Goal: Information Seeking & Learning: Learn about a topic

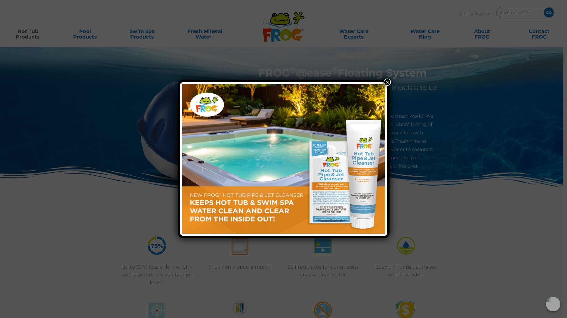
click at [387, 82] on button "×" at bounding box center [387, 81] width 7 height 7
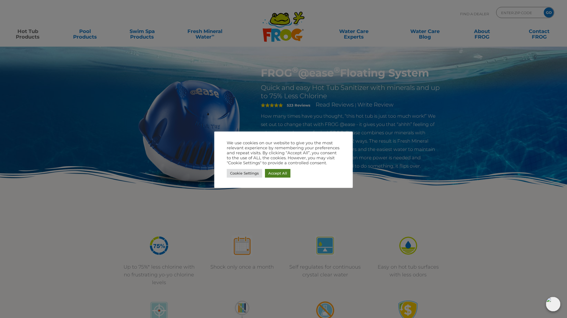
click at [280, 174] on link "Accept All" at bounding box center [277, 173] width 25 height 9
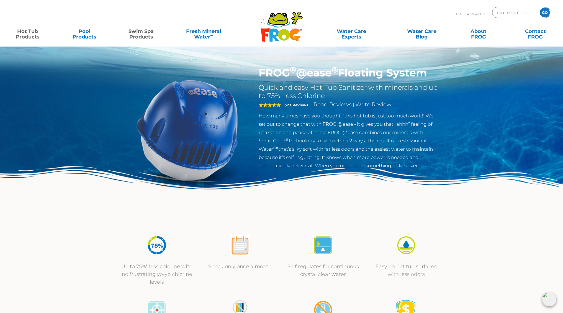
click at [142, 33] on link "Swim Spa Products" at bounding box center [141, 31] width 44 height 11
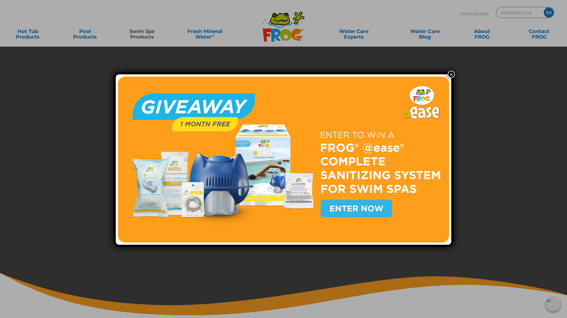
click at [346, 206] on img at bounding box center [284, 159] width 332 height 166
click at [360, 208] on img at bounding box center [284, 159] width 332 height 166
click at [354, 208] on img at bounding box center [284, 159] width 332 height 166
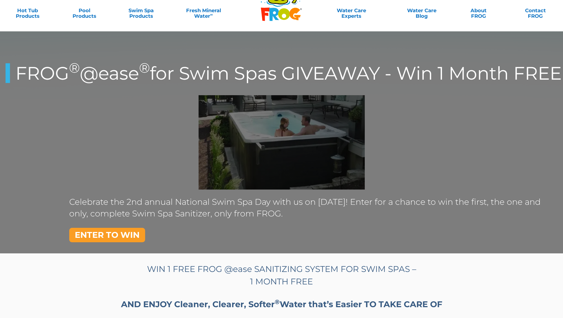
scroll to position [28, 0]
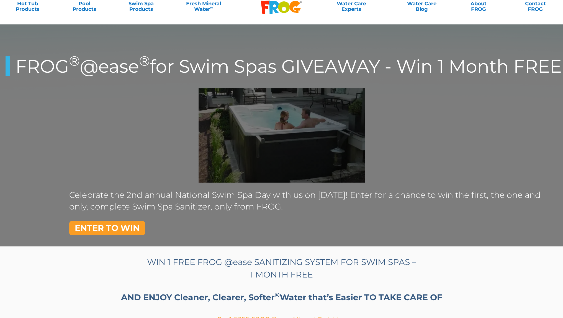
click at [107, 226] on link "ENTER TO WIN" at bounding box center [107, 228] width 76 height 14
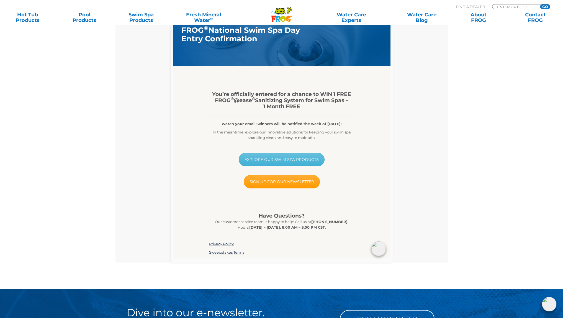
click at [282, 160] on link "EXPLORE OUR SWIM SPA PRODUCTS" at bounding box center [282, 159] width 86 height 13
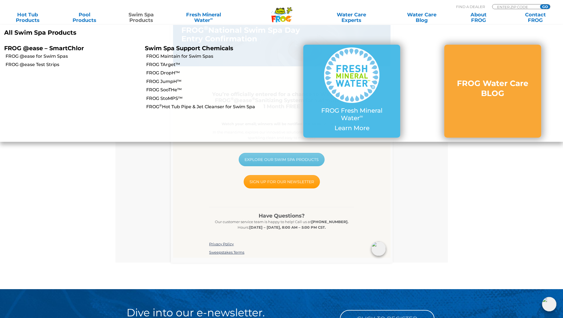
click at [146, 16] on link "Swim Spa Products" at bounding box center [141, 17] width 44 height 11
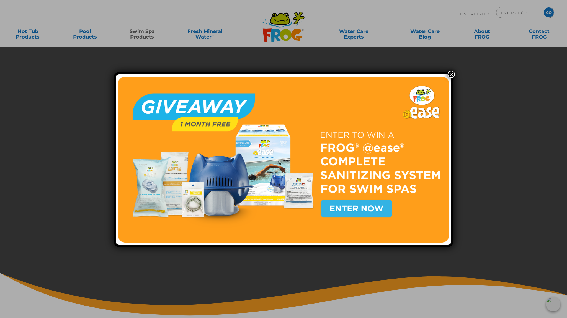
click at [450, 73] on button "×" at bounding box center [451, 74] width 7 height 7
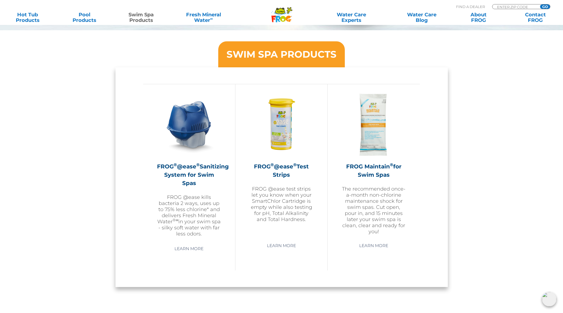
scroll to position [443, 0]
click at [194, 180] on h2 "FROG ® @ease ® Sanitizing System for Swim Spas" at bounding box center [189, 174] width 64 height 25
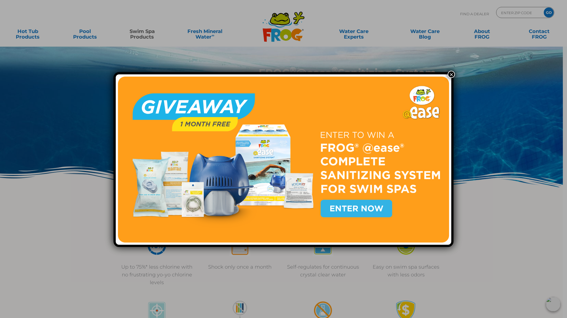
click at [452, 71] on button "×" at bounding box center [451, 74] width 7 height 7
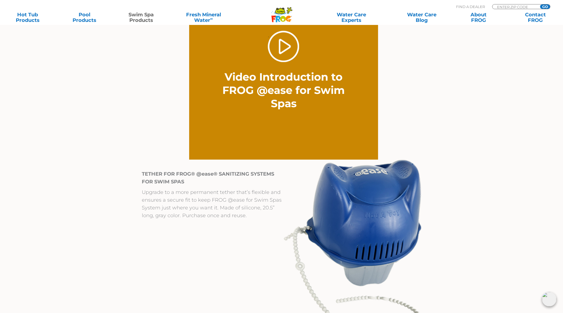
scroll to position [443, 0]
